Goal: Task Accomplishment & Management: Manage account settings

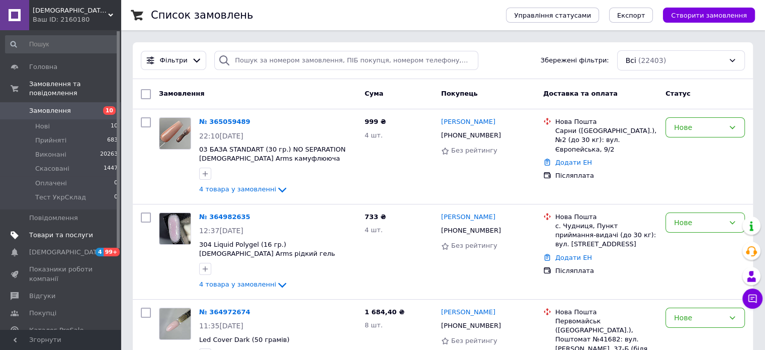
click at [56, 230] on span "Товари та послуги" at bounding box center [61, 234] width 64 height 9
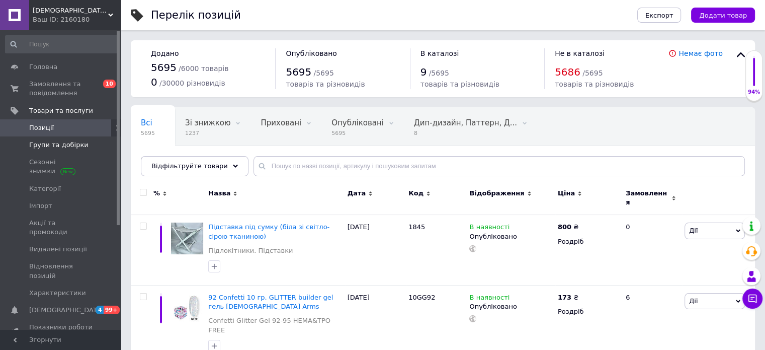
click at [46, 142] on span "Групи та добірки" at bounding box center [58, 144] width 59 height 9
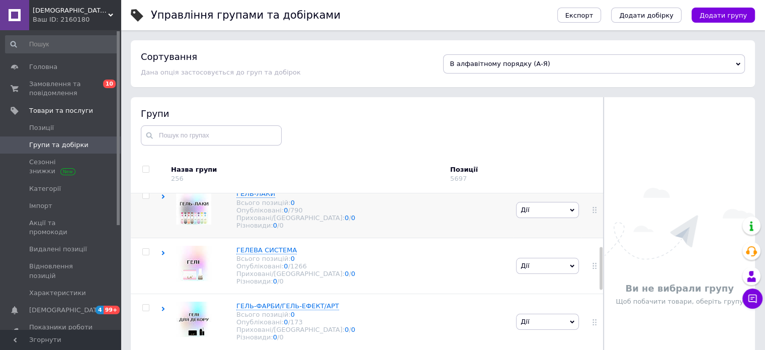
scroll to position [252, 0]
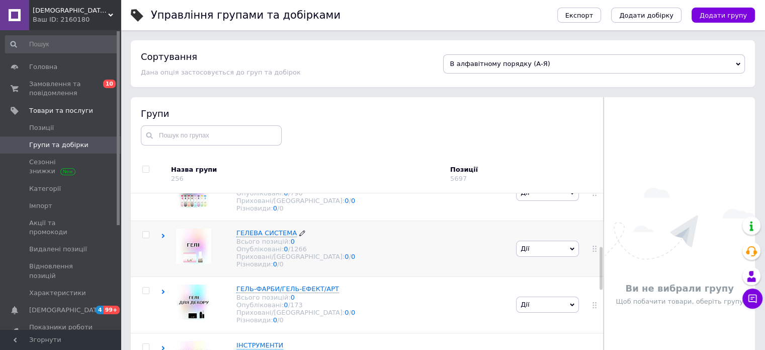
click at [250, 237] on span "ГЕЛЕВА СИСТЕМА" at bounding box center [267, 233] width 60 height 8
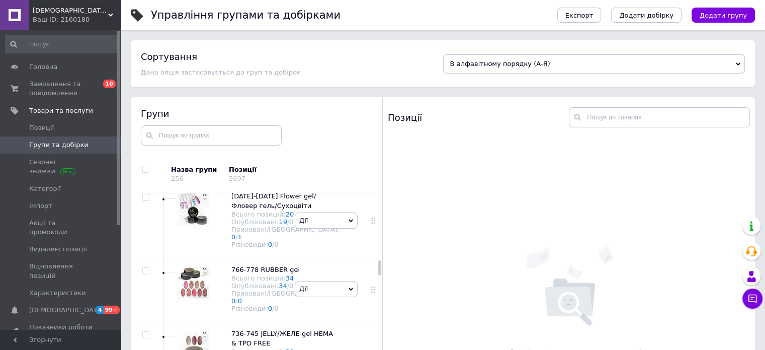
scroll to position [1154, 0]
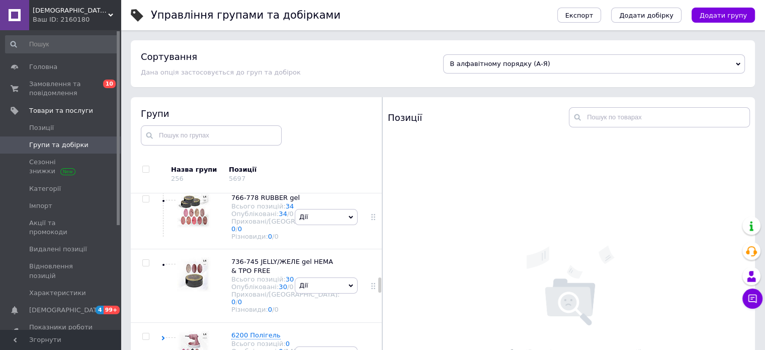
scroll to position [1909, 0]
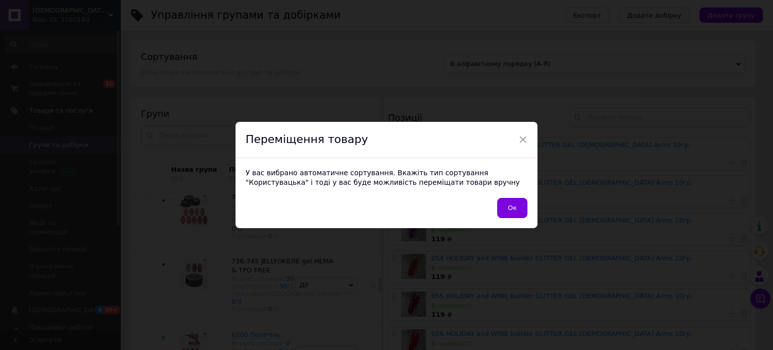
drag, startPoint x: 430, startPoint y: 144, endPoint x: 438, endPoint y: 145, distance: 7.6
click at [516, 135] on span "×" at bounding box center [522, 139] width 9 height 17
drag, startPoint x: 652, startPoint y: 150, endPoint x: 506, endPoint y: 144, distance: 146.0
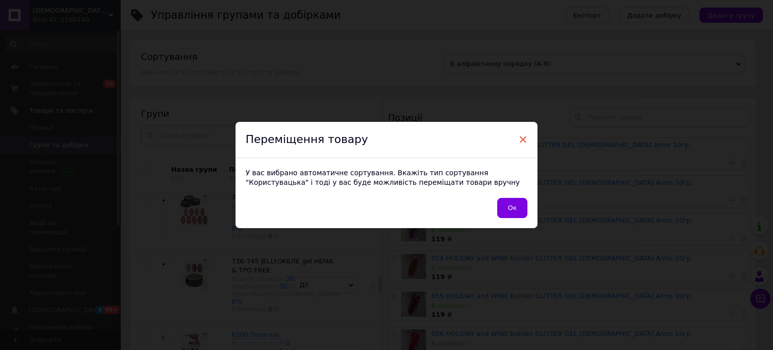
click at [516, 138] on span "×" at bounding box center [522, 139] width 9 height 17
